Goal: Find specific page/section: Find specific page/section

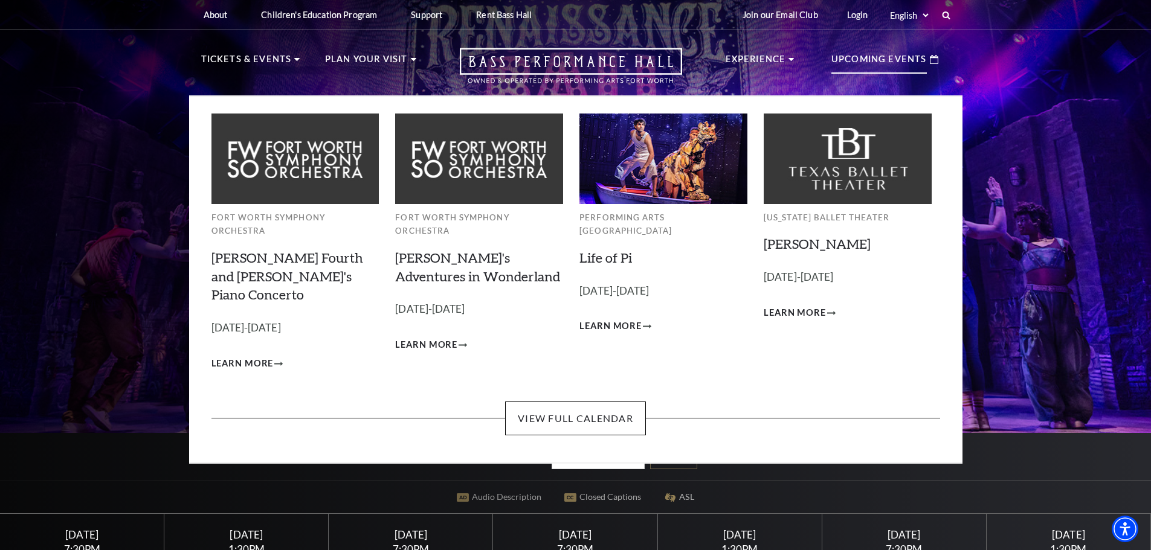
click at [891, 65] on p "Upcoming Events" at bounding box center [878, 63] width 95 height 22
click at [567, 402] on link "View Full Calendar" at bounding box center [575, 419] width 141 height 34
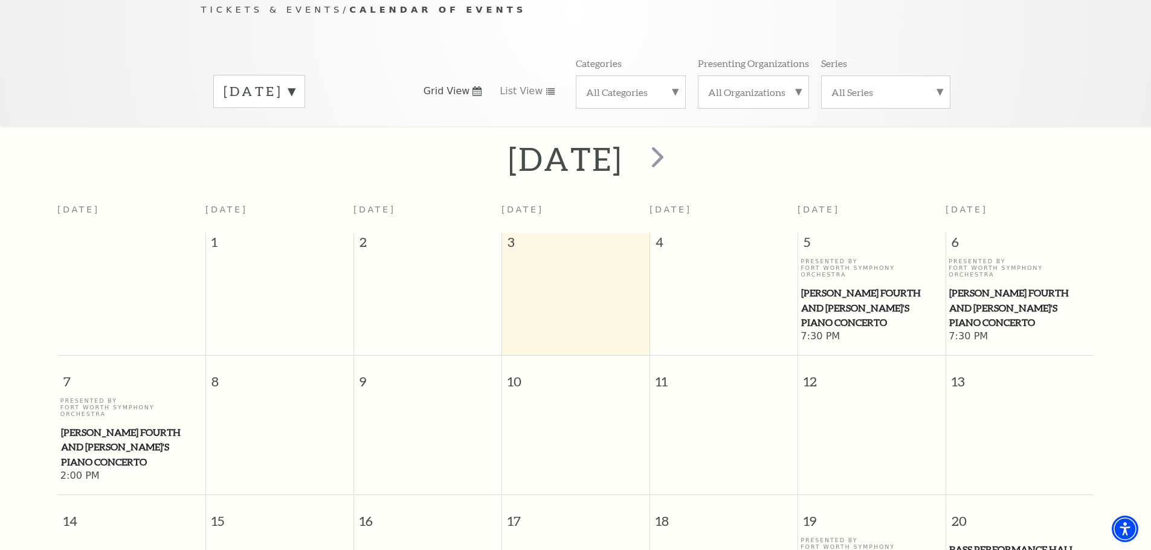
scroll to position [107, 0]
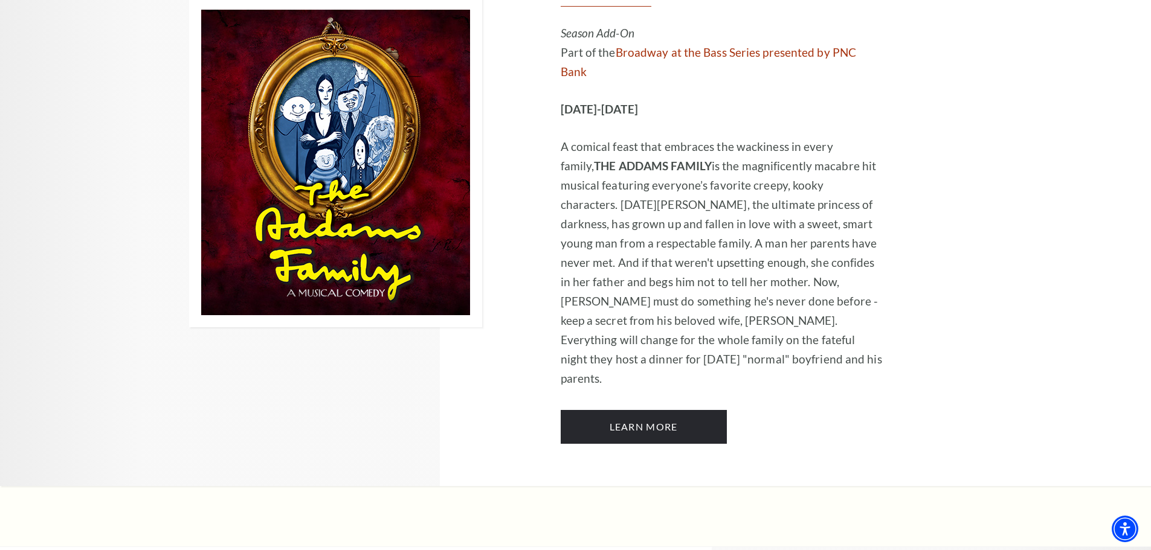
scroll to position [2233, 0]
